Goal: Information Seeking & Learning: Learn about a topic

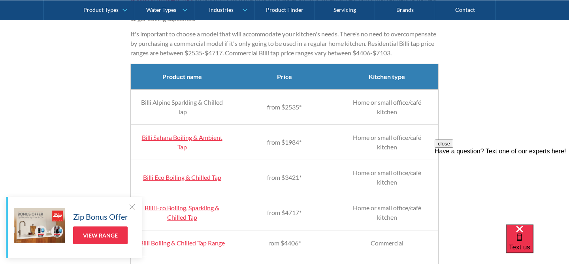
scroll to position [774, 0]
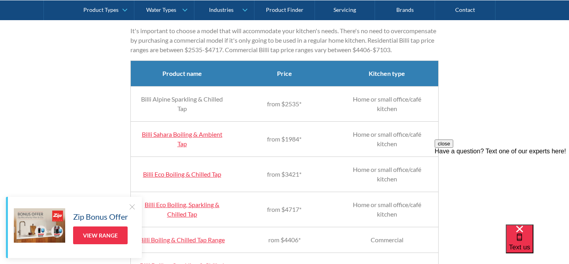
click at [200, 190] on td "Billi Eco Boiling & Chilled Tap" at bounding box center [182, 174] width 103 height 35
click at [200, 178] on link "Billi Eco Boiling & Chilled Tap" at bounding box center [182, 174] width 78 height 8
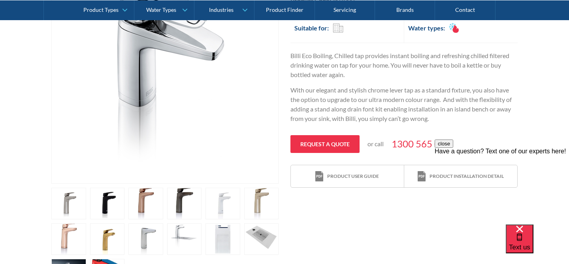
click at [117, 205] on link "open lightbox" at bounding box center [107, 204] width 35 height 32
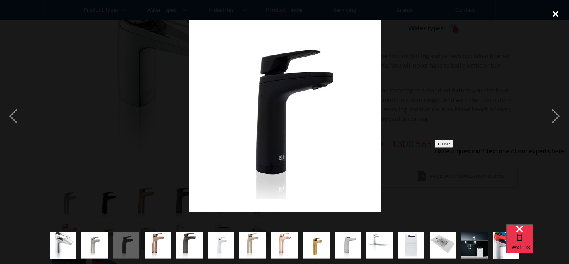
click at [553, 12] on div "close lightbox" at bounding box center [555, 13] width 27 height 17
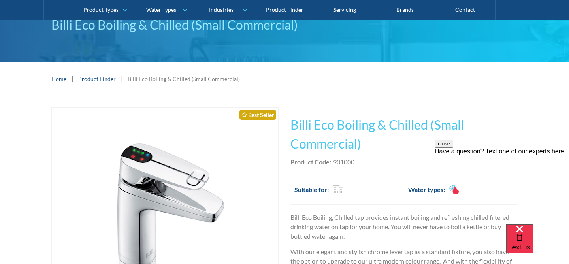
scroll to position [62, 0]
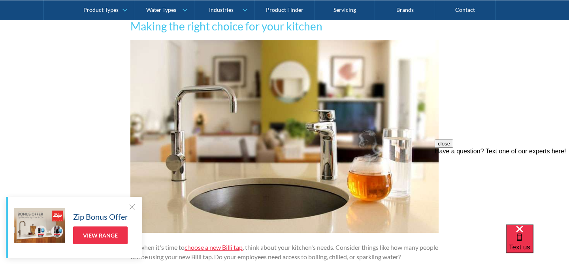
scroll to position [1621, 0]
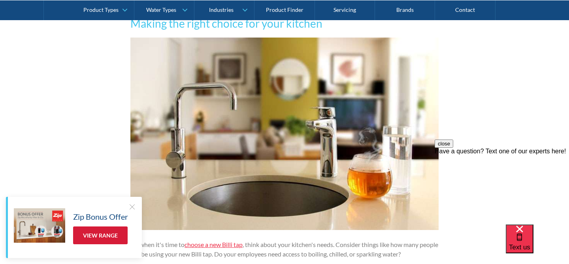
click at [111, 233] on link "View Range" at bounding box center [100, 235] width 55 height 18
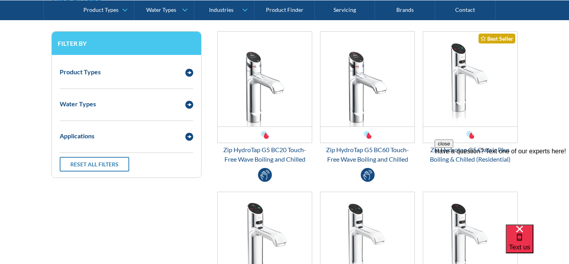
scroll to position [1059, 0]
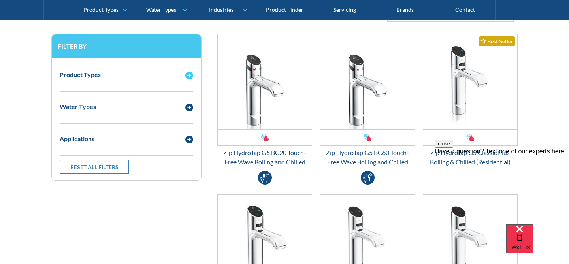
click at [187, 83] on div "Product Types" at bounding box center [126, 75] width 141 height 22
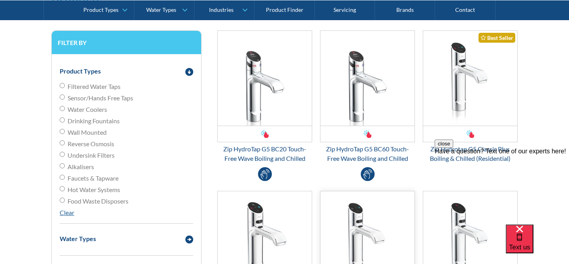
scroll to position [1076, 0]
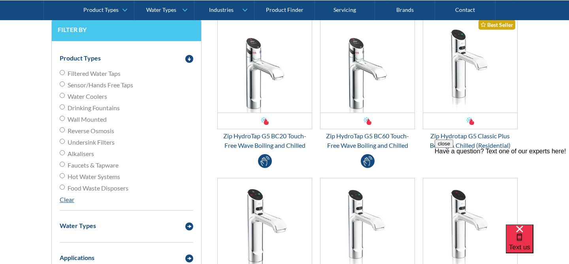
click at [445, 148] on div "close Have a question? Text one of our experts here!" at bounding box center [502, 187] width 134 height 95
click at [445, 141] on div "close Have a question? Text one of our experts here!" at bounding box center [502, 187] width 134 height 95
click at [449, 120] on div "Email Form 3" at bounding box center [470, 121] width 94 height 16
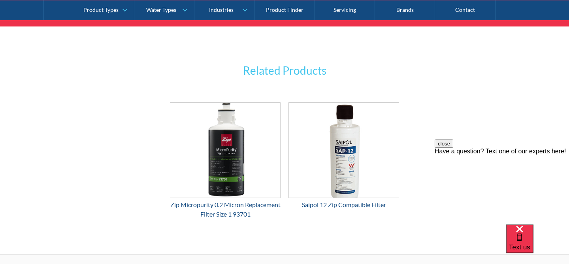
scroll to position [1207, 0]
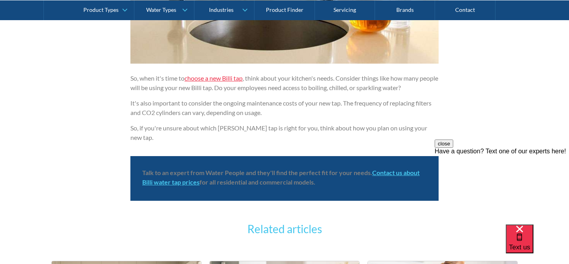
scroll to position [1851, 0]
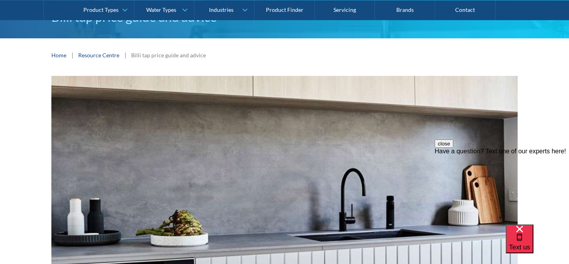
scroll to position [67, 0]
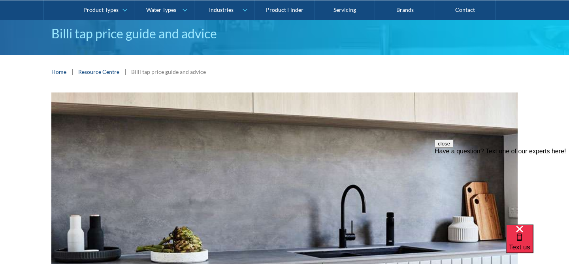
click at [108, 70] on link "Resource Centre" at bounding box center [98, 72] width 41 height 8
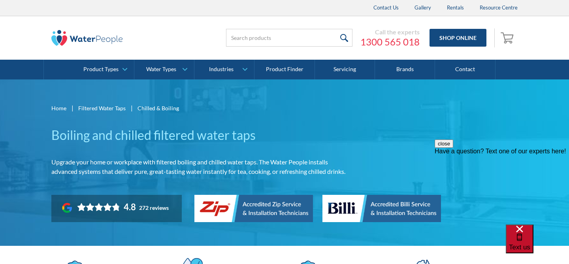
click at [517, 238] on div "Text us" at bounding box center [519, 239] width 21 height 26
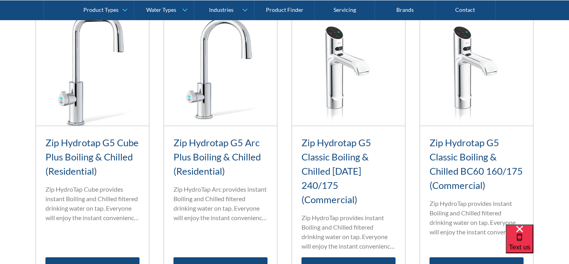
scroll to position [647, 0]
